Goal: Task Accomplishment & Management: Manage account settings

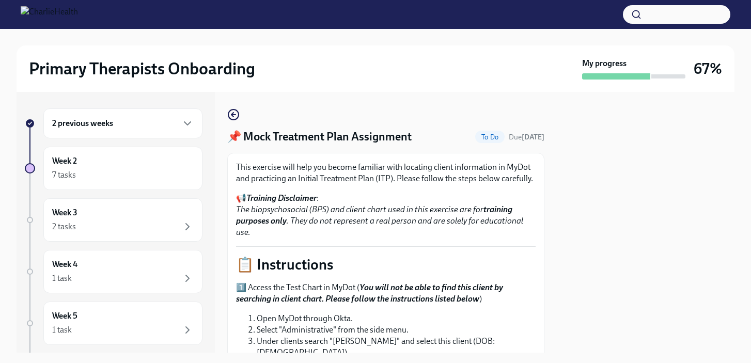
click at [109, 136] on div "2 previous weeks" at bounding box center [122, 123] width 159 height 30
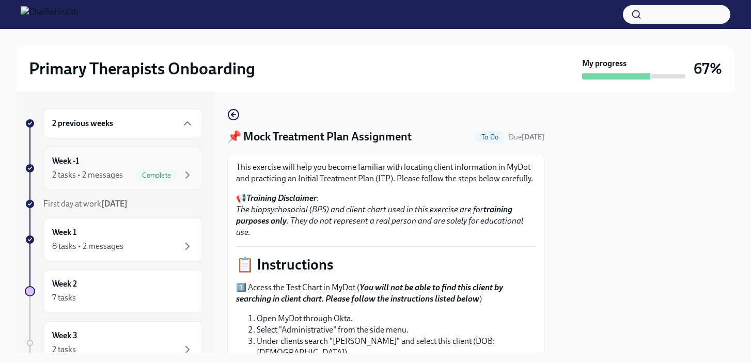
click at [99, 169] on div "2 tasks • 2 messages" at bounding box center [87, 174] width 71 height 11
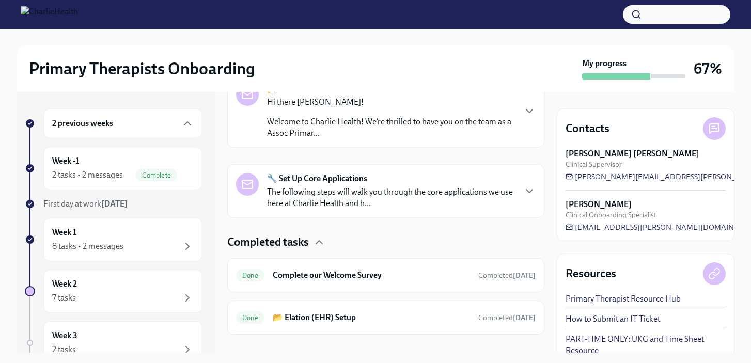
scroll to position [203, 0]
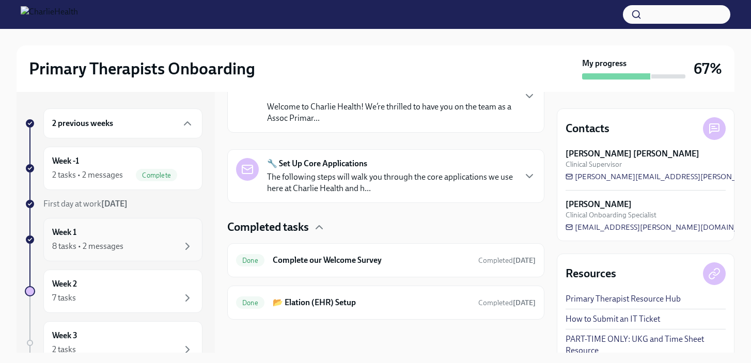
click at [100, 239] on div "Week 1 8 tasks • 2 messages" at bounding box center [123, 240] width 142 height 26
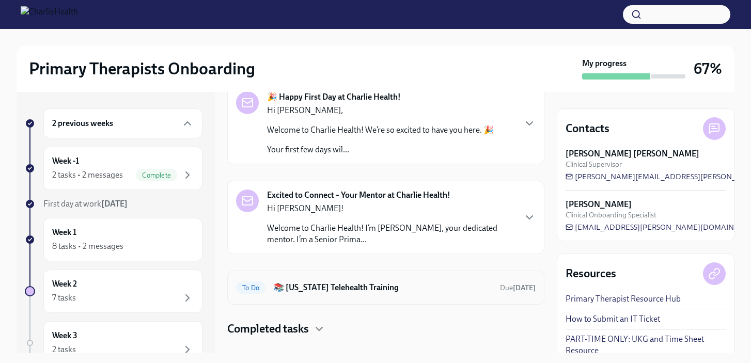
scroll to position [48, 0]
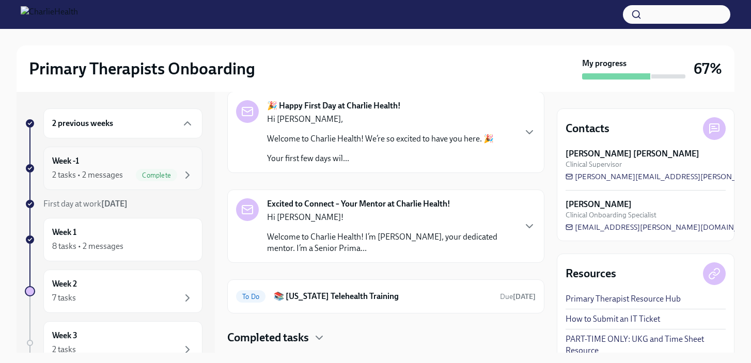
click at [116, 178] on div "2 tasks • 2 messages" at bounding box center [87, 174] width 71 height 11
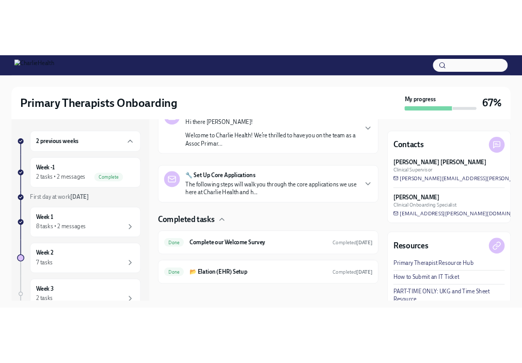
scroll to position [203, 0]
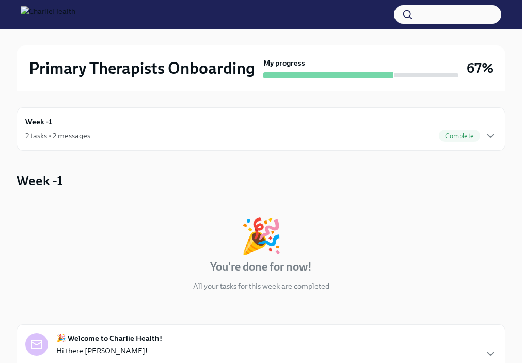
click at [48, 135] on div "2 tasks • 2 messages" at bounding box center [57, 136] width 65 height 10
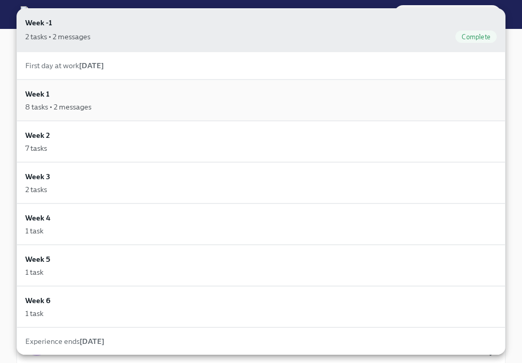
click at [93, 111] on div "8 tasks • 2 messages" at bounding box center [261, 107] width 472 height 10
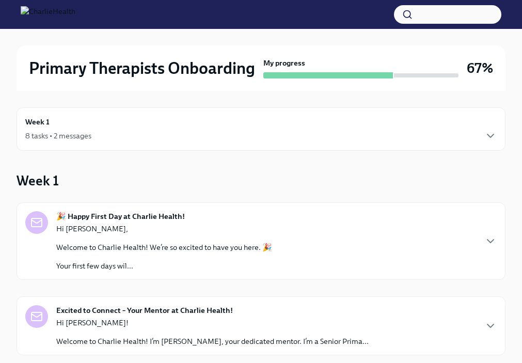
click at [50, 131] on div "8 tasks • 2 messages" at bounding box center [58, 136] width 66 height 10
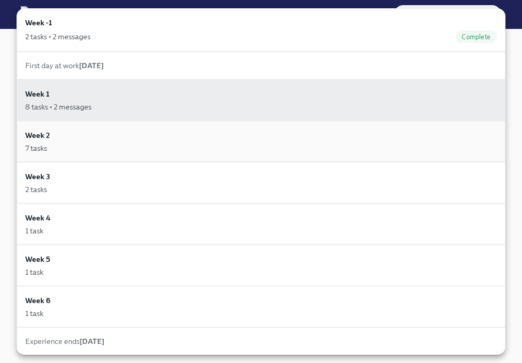
click at [63, 144] on div "7 tasks" at bounding box center [261, 148] width 472 height 10
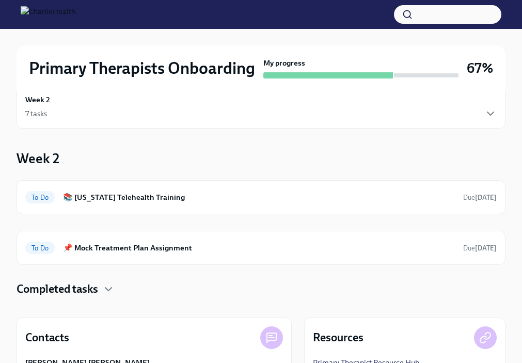
scroll to position [17, 0]
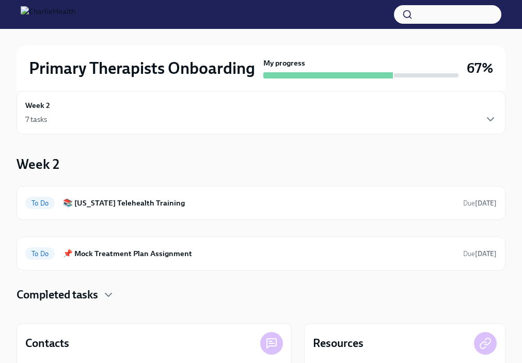
click at [172, 119] on div "7 tasks" at bounding box center [261, 119] width 472 height 12
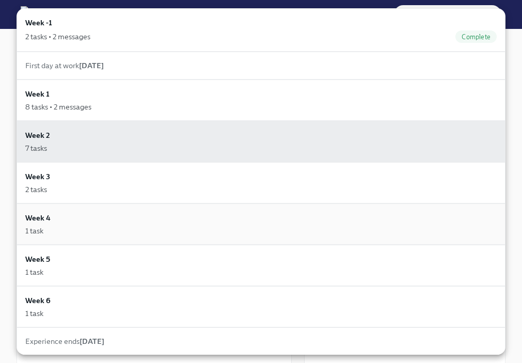
click at [130, 221] on div "Week 4 1 task" at bounding box center [261, 224] width 472 height 24
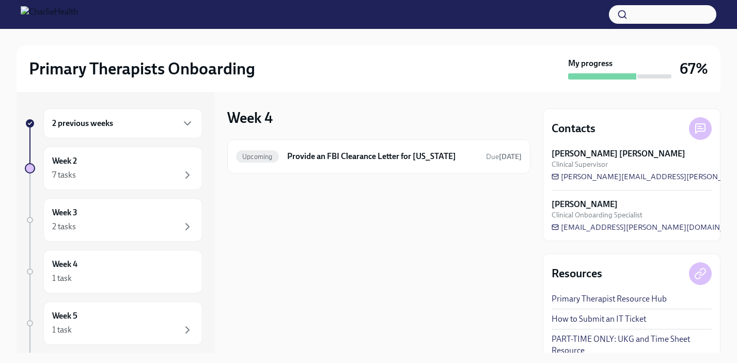
click at [105, 126] on h6 "2 previous weeks" at bounding box center [82, 123] width 61 height 11
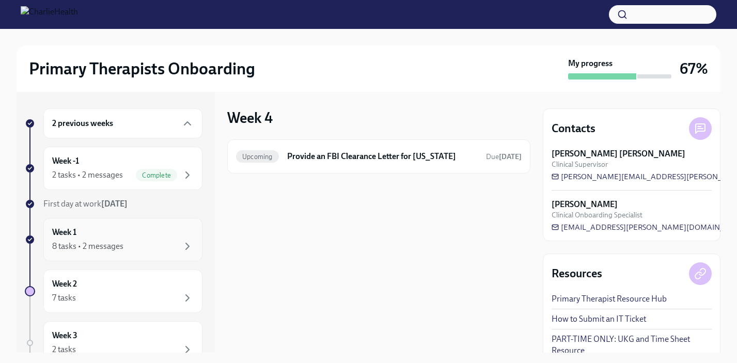
click at [58, 220] on div "Week 1 8 tasks • 2 messages" at bounding box center [122, 239] width 159 height 43
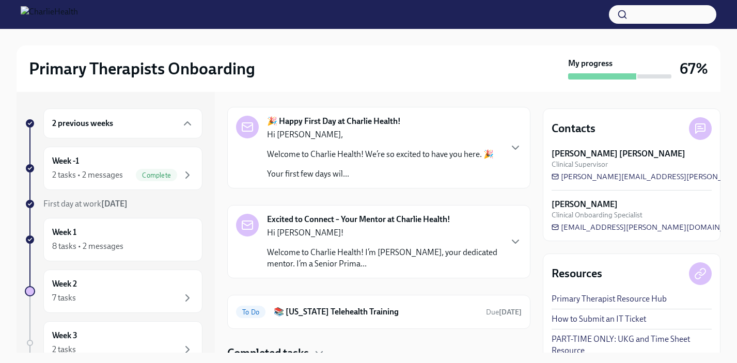
scroll to position [74, 0]
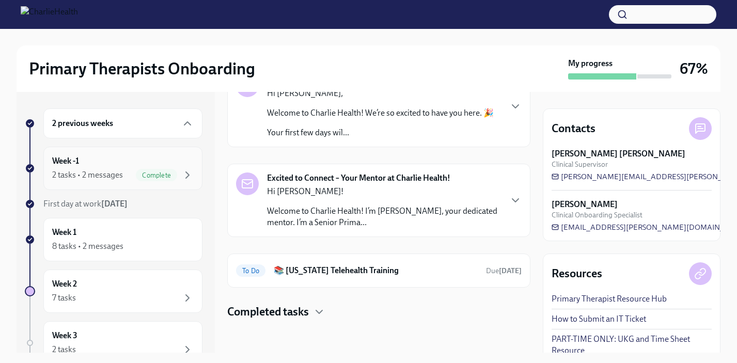
click at [90, 172] on div "2 tasks • 2 messages" at bounding box center [87, 174] width 71 height 11
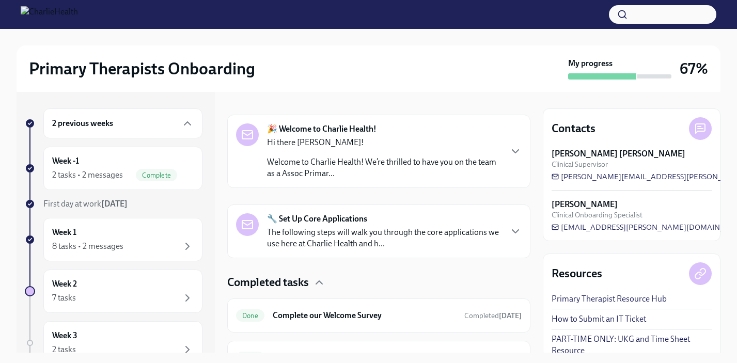
scroll to position [144, 0]
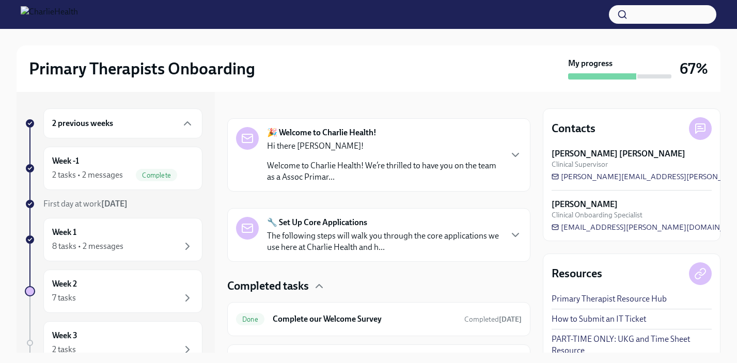
click at [353, 220] on strong "🔧 Set Up Core Applications" at bounding box center [317, 222] width 100 height 11
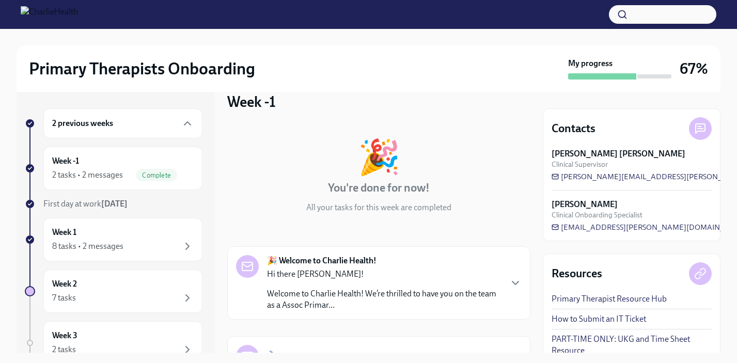
scroll to position [0, 0]
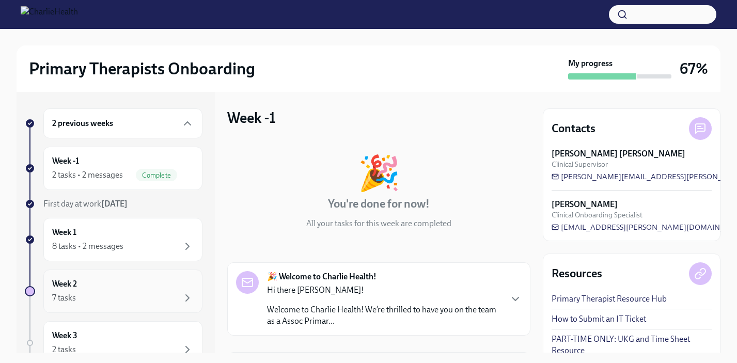
click at [71, 302] on div "7 tasks" at bounding box center [64, 297] width 24 height 11
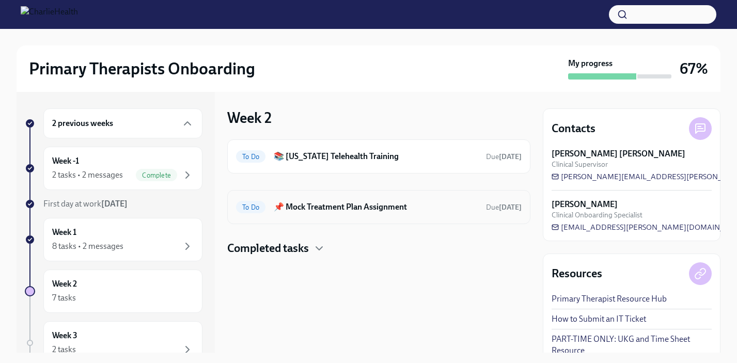
click at [352, 214] on div "To Do 📌 Mock Treatment Plan Assignment Due [DATE]" at bounding box center [379, 207] width 286 height 17
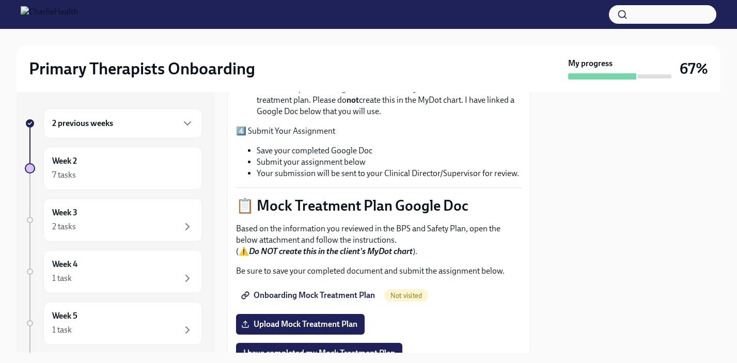
scroll to position [480, 0]
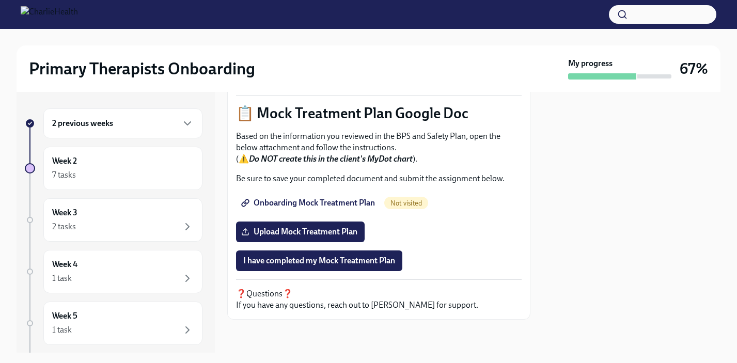
click at [333, 199] on span "Onboarding Mock Treatment Plan" at bounding box center [309, 203] width 132 height 10
